Goal: Task Accomplishment & Management: Use online tool/utility

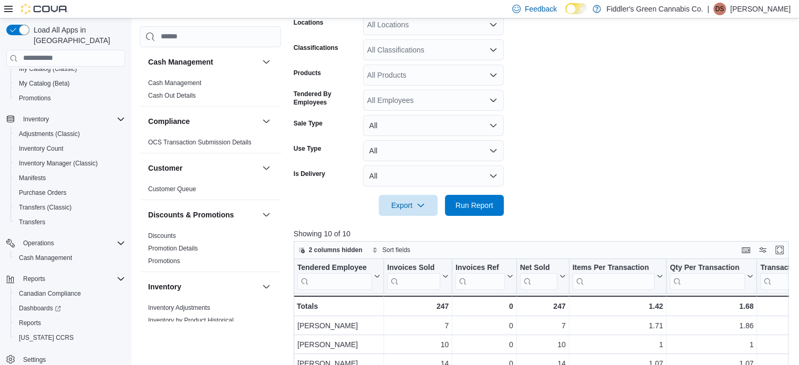
scroll to position [193, 0]
click at [484, 208] on span "Run Report" at bounding box center [474, 204] width 38 height 11
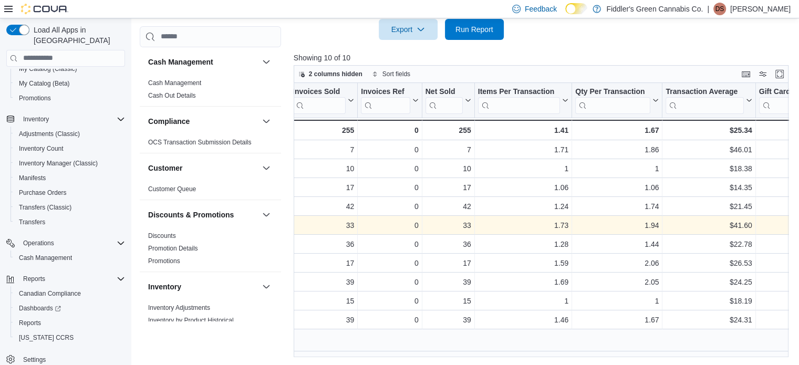
scroll to position [0, 0]
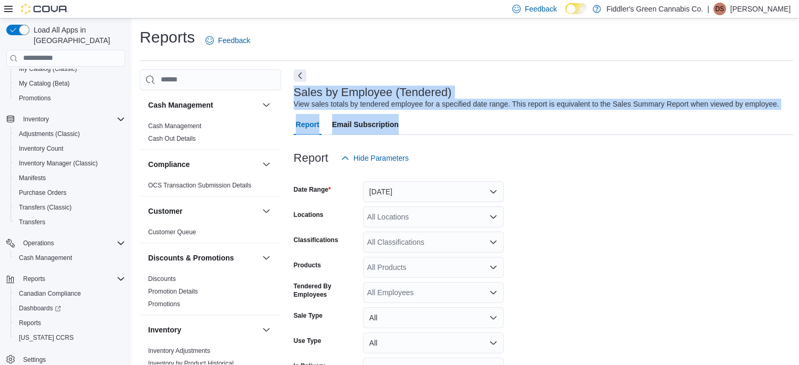
drag, startPoint x: 647, startPoint y: 119, endPoint x: 628, endPoint y: 64, distance: 58.1
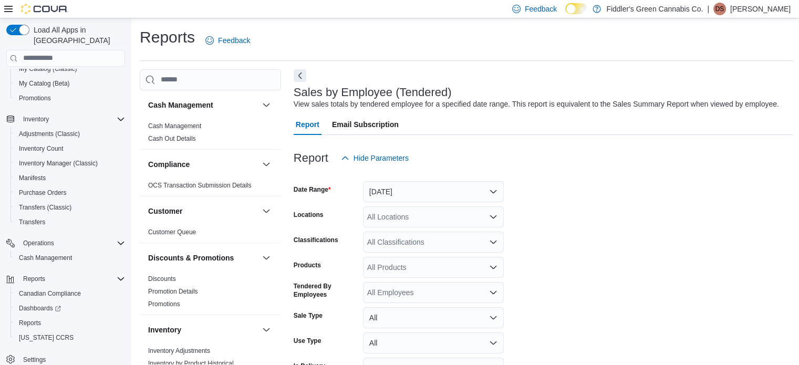
click at [606, 180] on div at bounding box center [544, 175] width 500 height 13
click at [784, 4] on p "[PERSON_NAME]" at bounding box center [760, 9] width 60 height 13
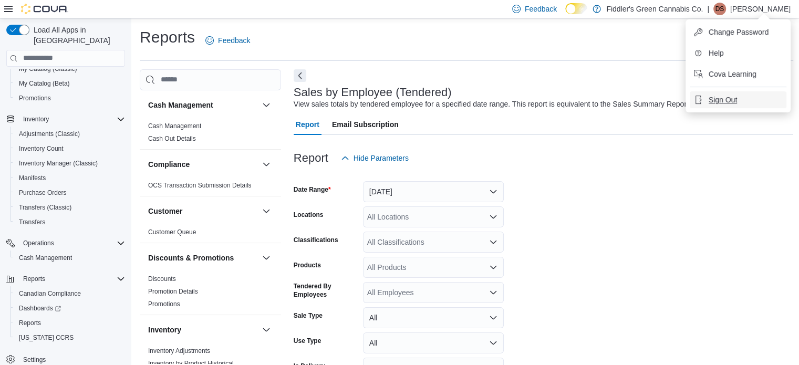
click at [727, 95] on span "Sign Out" at bounding box center [723, 100] width 28 height 11
